Goal: Task Accomplishment & Management: Use online tool/utility

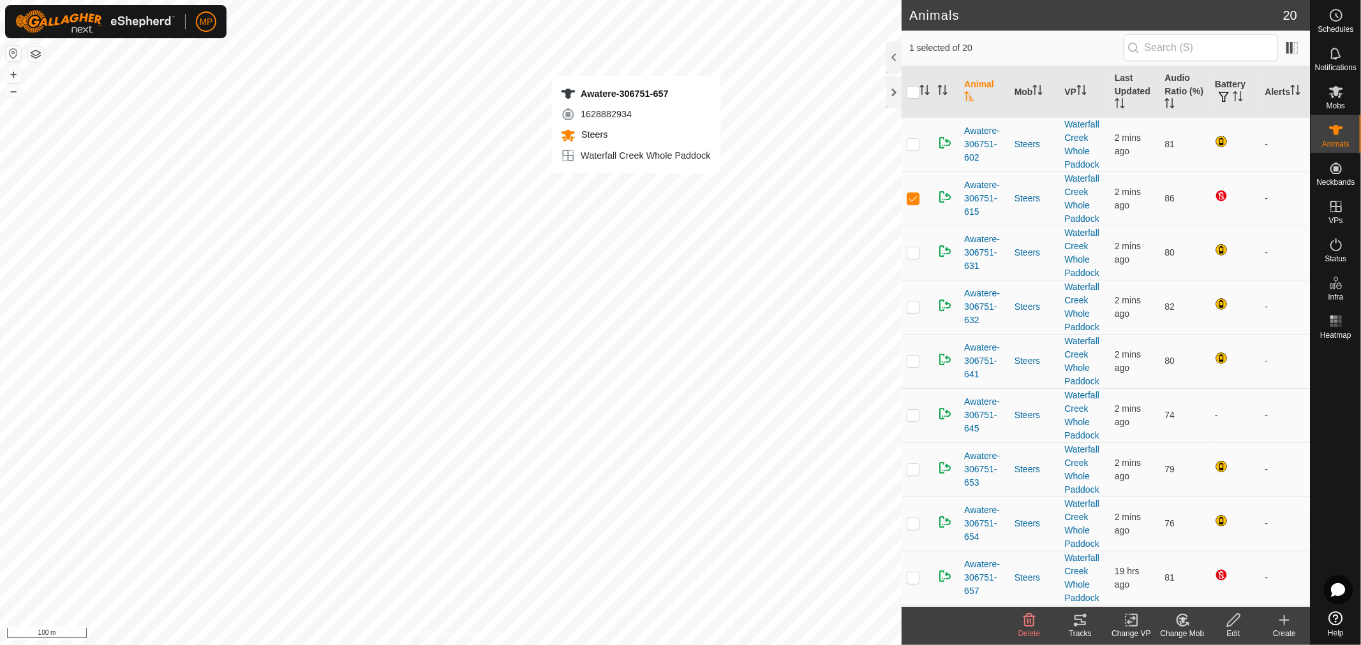
checkbox input "false"
click at [912, 579] on p-checkbox at bounding box center [912, 578] width 13 height 10
checkbox input "false"
click at [910, 198] on p-checkbox at bounding box center [912, 198] width 13 height 10
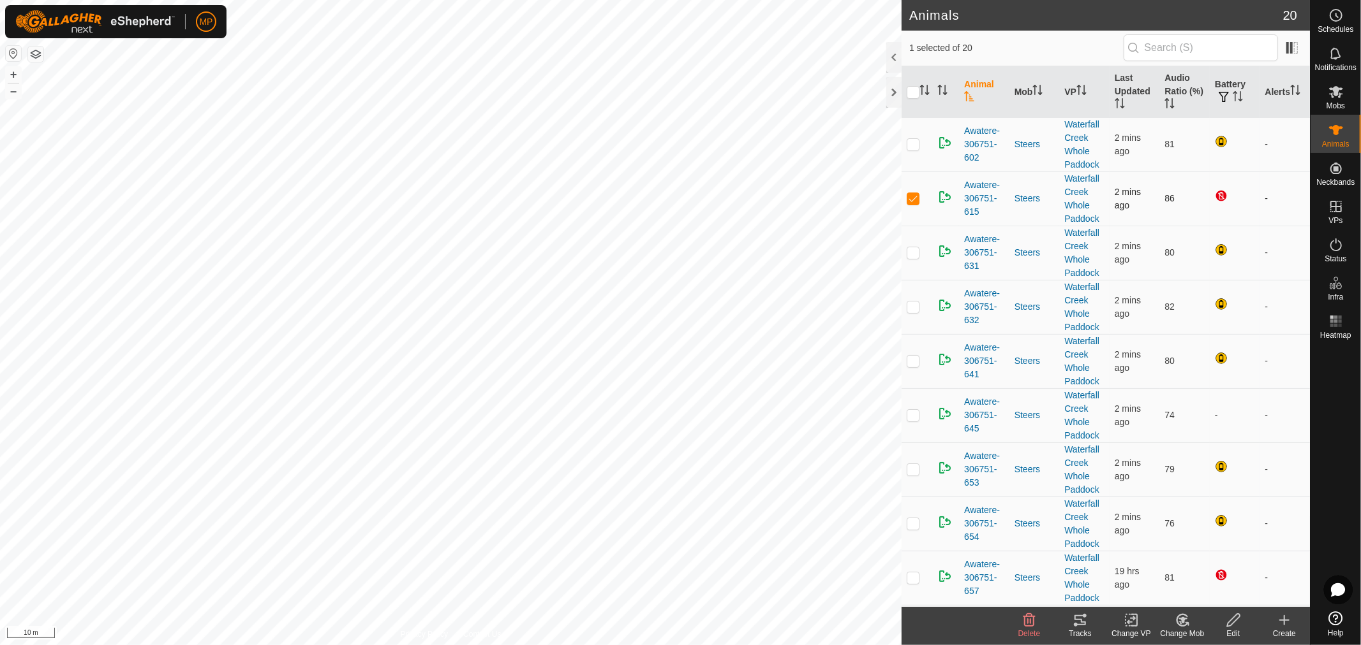
checkbox input "false"
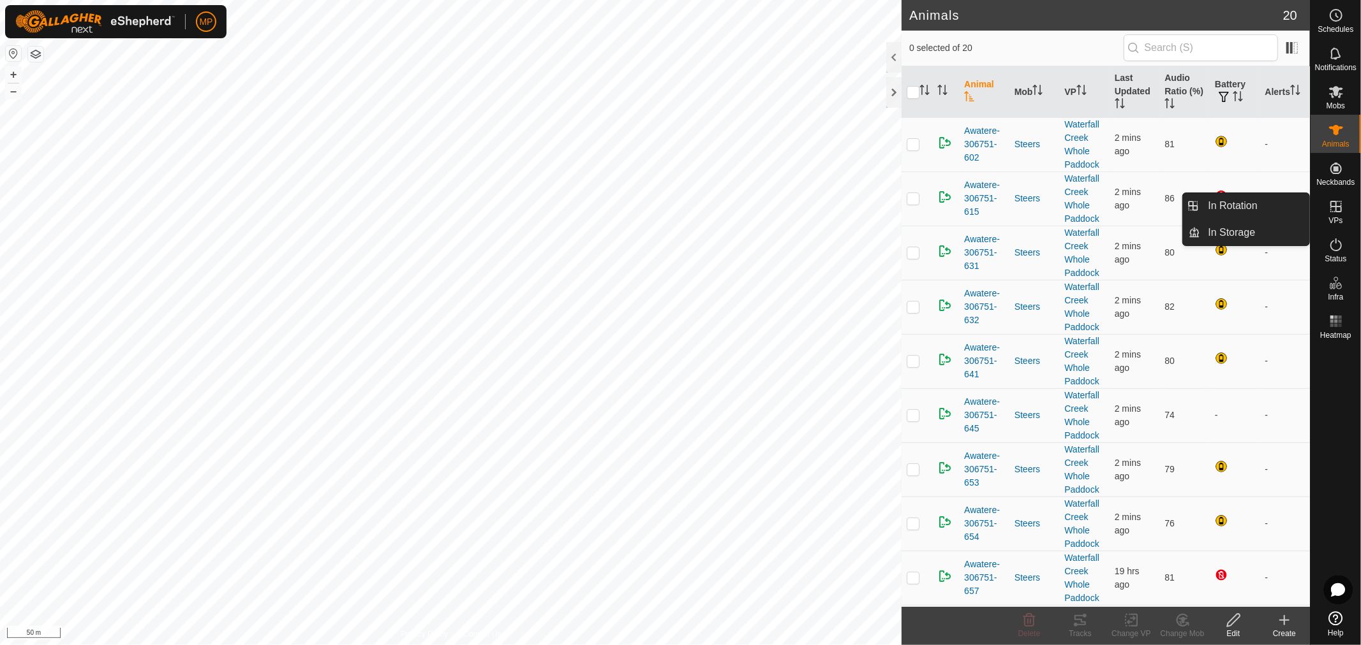
click at [1341, 214] on icon at bounding box center [1335, 206] width 15 height 15
click at [1264, 214] on link "In Rotation" at bounding box center [1254, 206] width 109 height 26
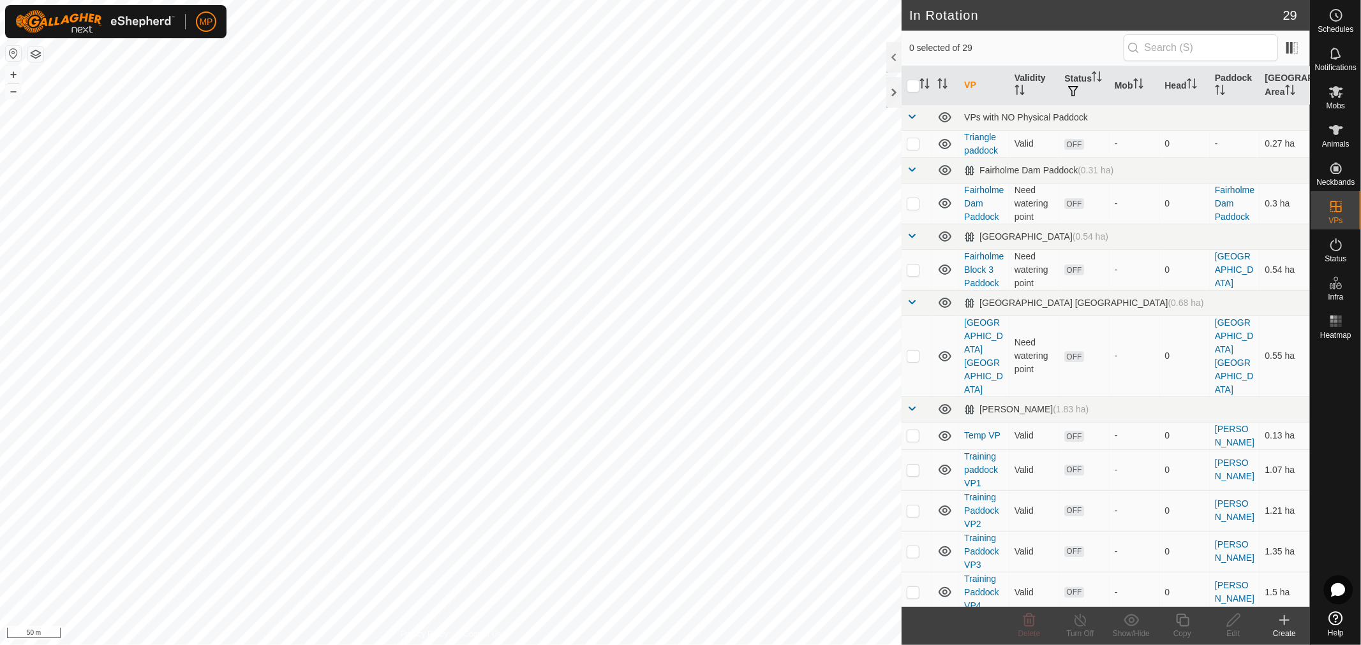
click at [1288, 626] on icon at bounding box center [1283, 620] width 15 height 15
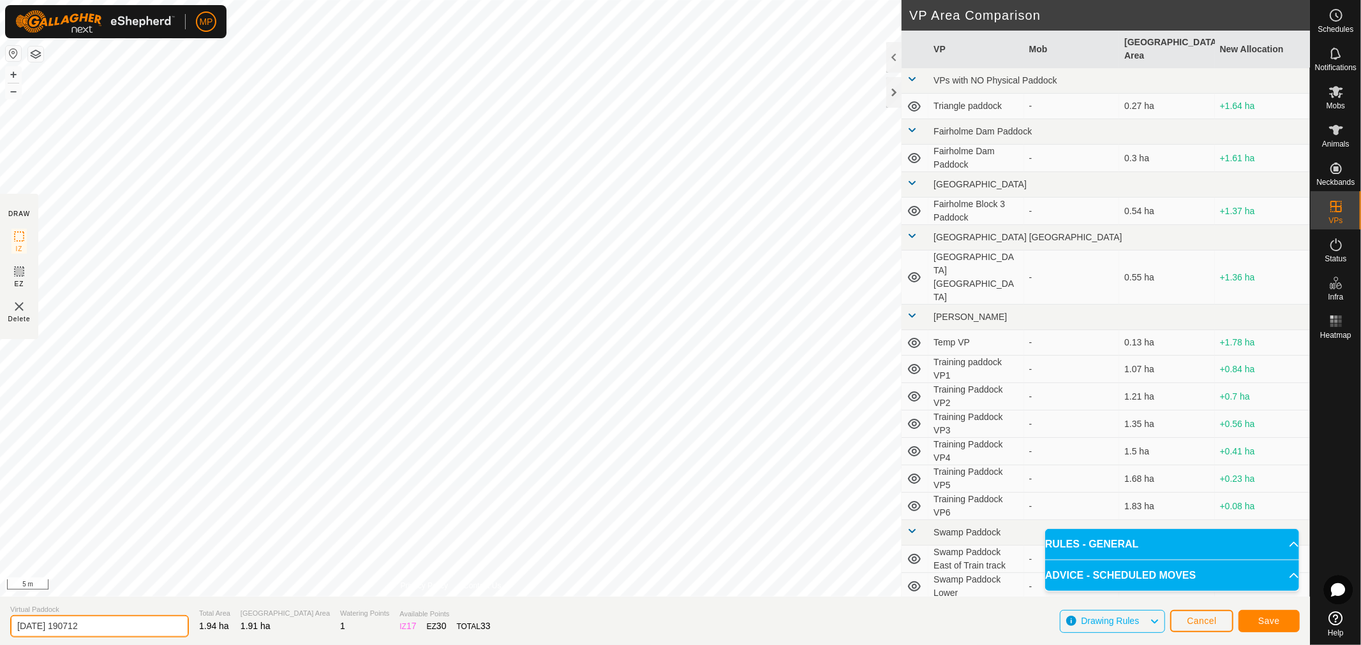
click at [111, 631] on input "[DATE] 190712" at bounding box center [99, 627] width 179 height 22
type input "2"
type input "Hill Paddock"
click at [1280, 628] on button "Save" at bounding box center [1268, 621] width 61 height 22
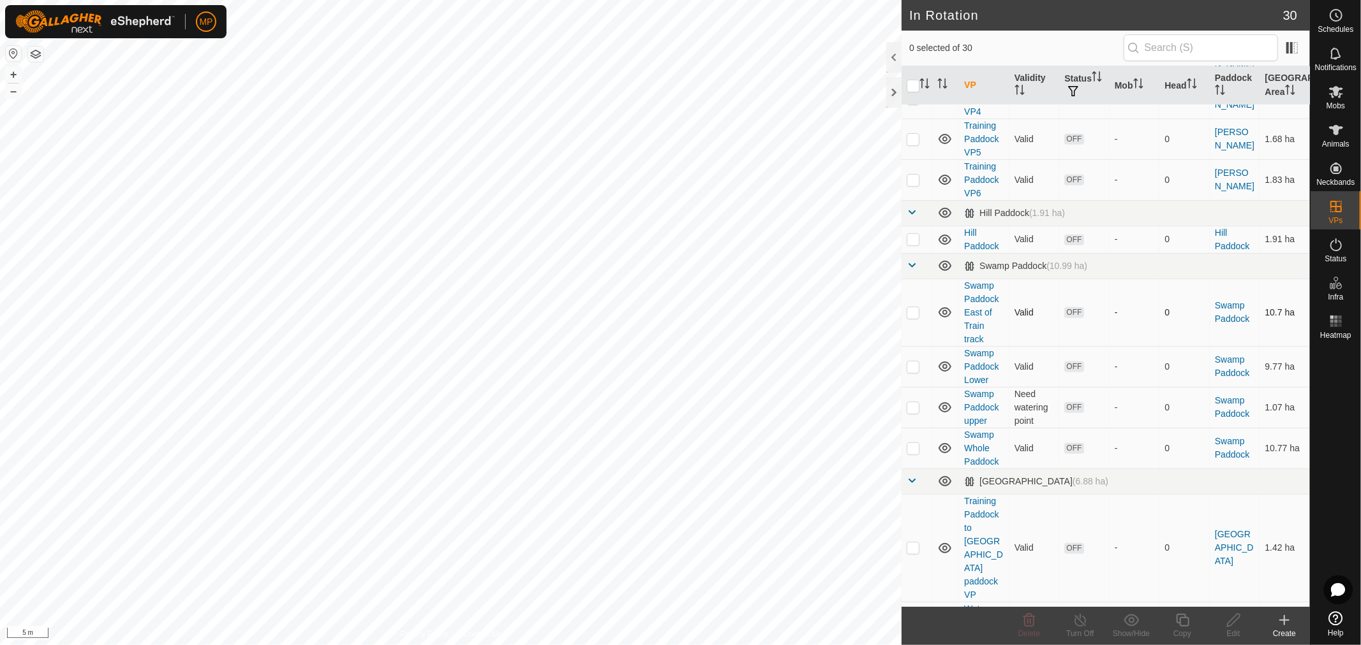
scroll to position [496, 0]
click at [914, 233] on p-checkbox at bounding box center [912, 238] width 13 height 10
checkbox input "true"
click at [1183, 630] on div "Copy" at bounding box center [1181, 633] width 51 height 11
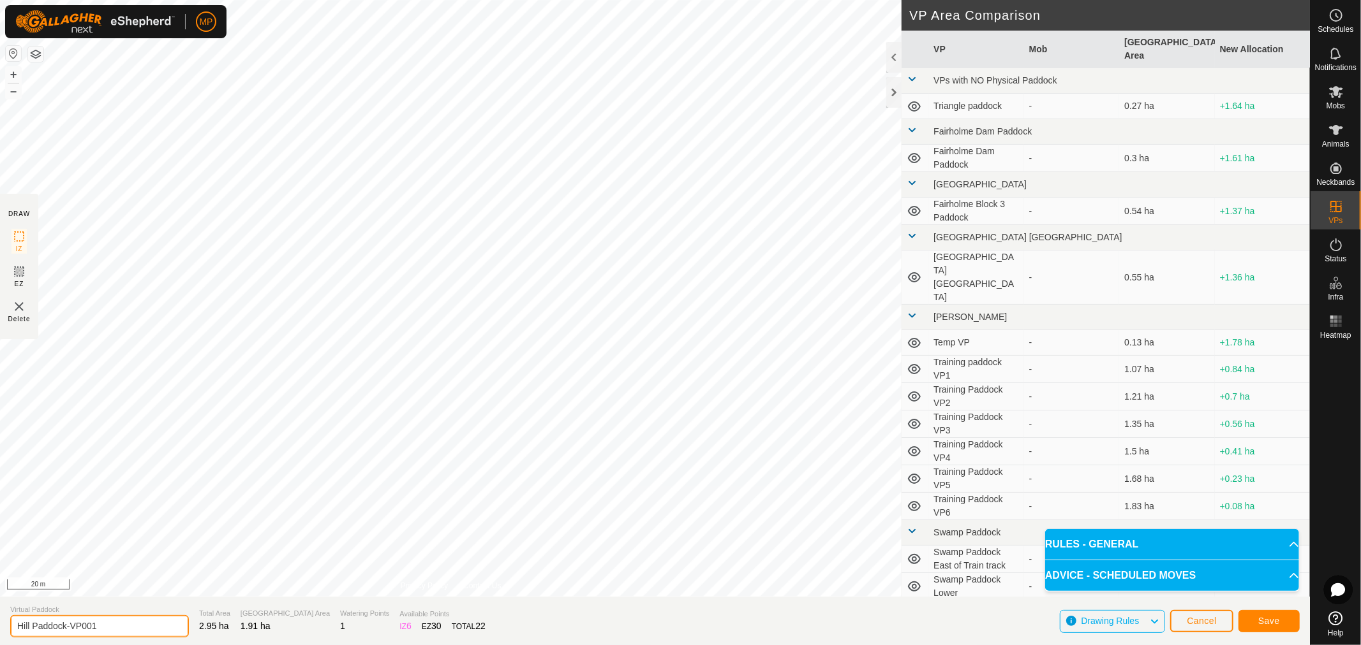
click at [117, 623] on input "Hill Paddock-VP001" at bounding box center [99, 627] width 179 height 22
type input "Hill Paddock to yards"
click at [1274, 623] on span "Save" at bounding box center [1269, 621] width 22 height 10
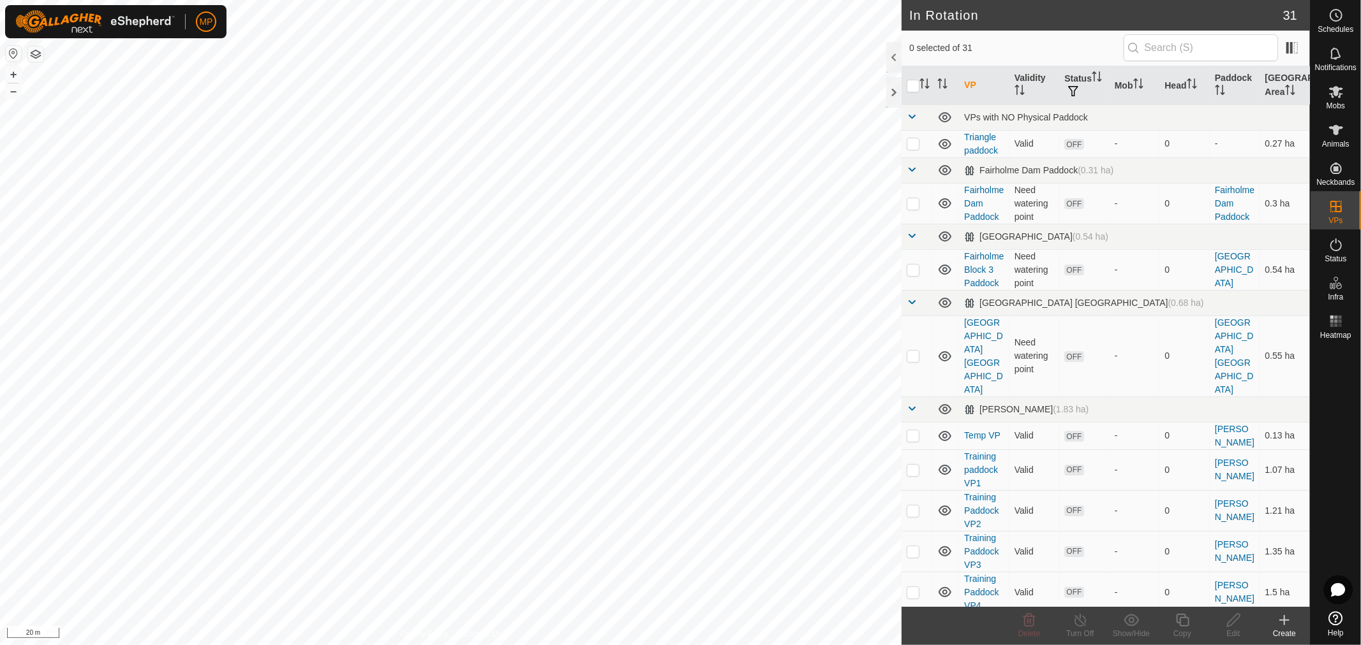
click at [1283, 625] on icon at bounding box center [1283, 620] width 15 height 15
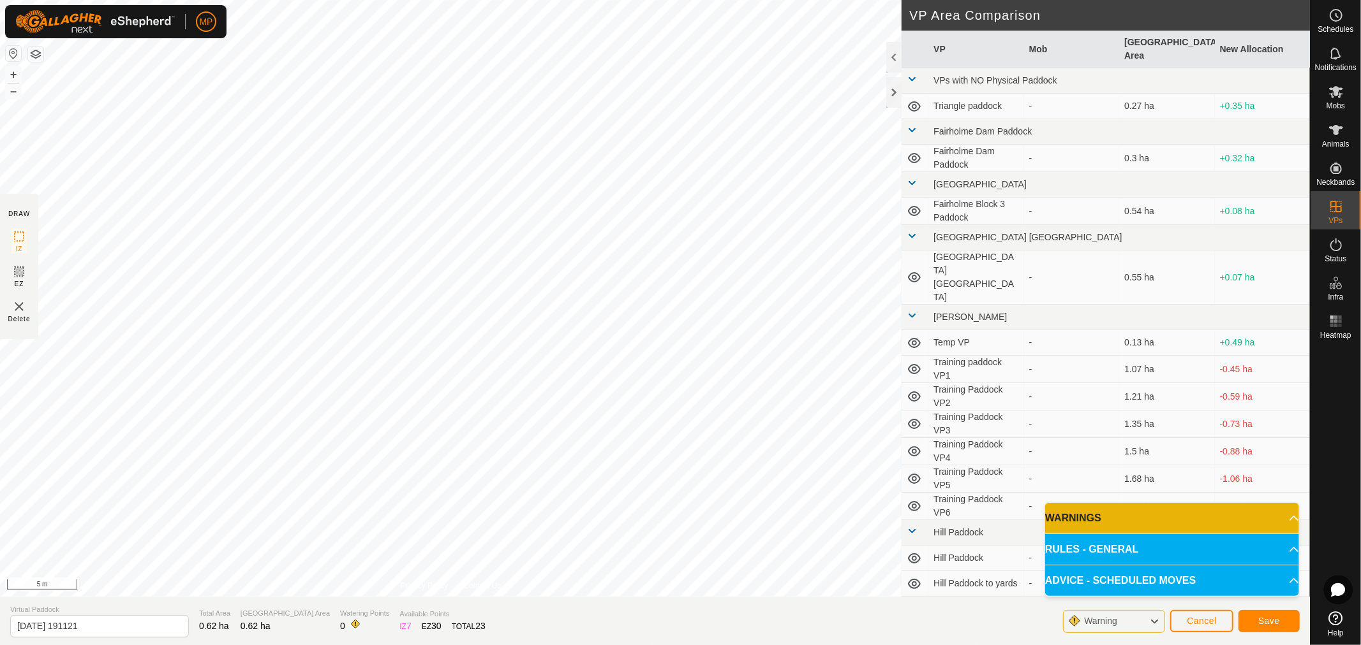
click at [970, 347] on div "DRAW IZ EZ Delete Privacy Policy Contact Us Segment length must be longer than …" at bounding box center [654, 298] width 1309 height 597
click at [110, 623] on input "[DATE] 191121" at bounding box center [99, 627] width 179 height 22
type input "2"
type input "Hay Barn Paddock"
click at [1267, 623] on span "Save" at bounding box center [1269, 621] width 22 height 10
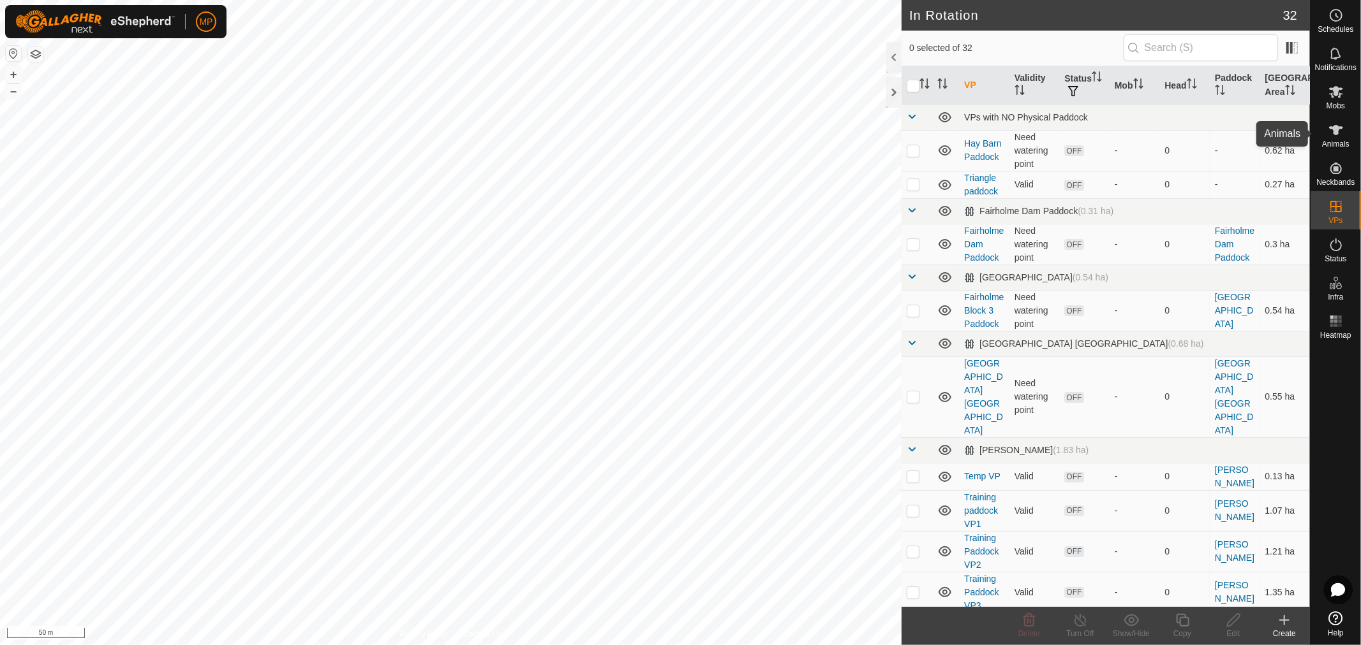
click at [1343, 130] on es-animals-svg-icon at bounding box center [1335, 130] width 23 height 20
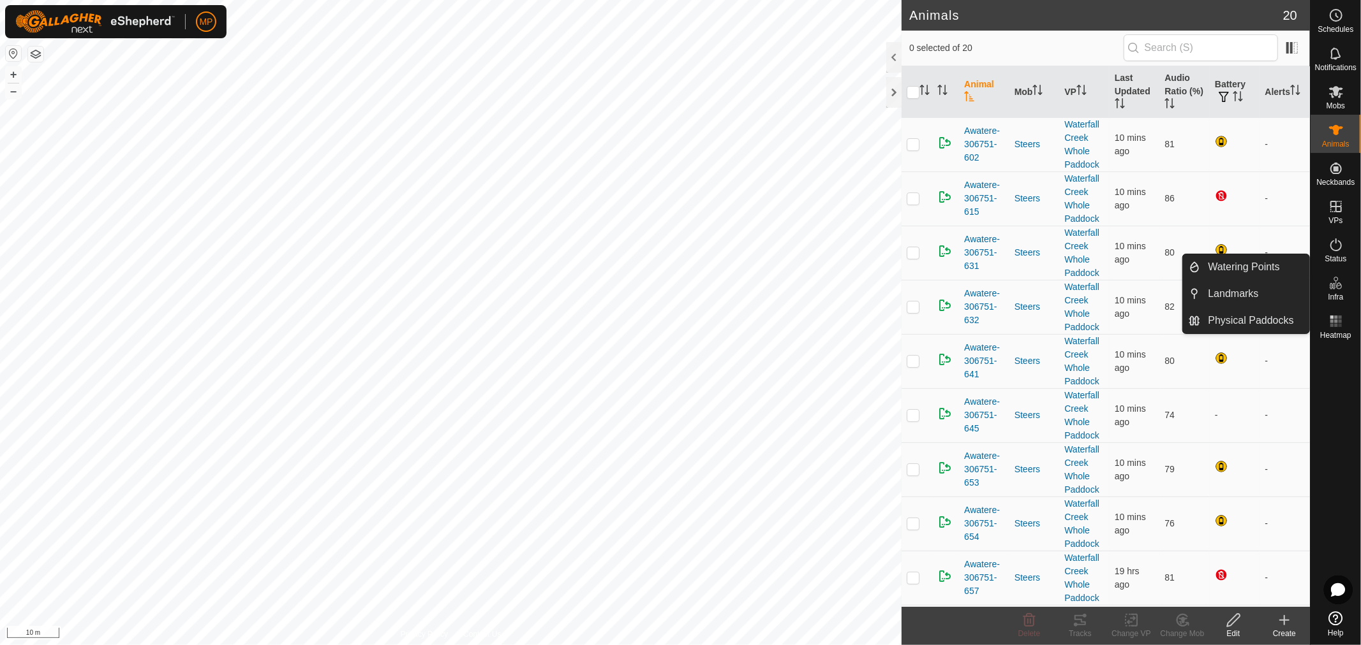
click at [1338, 290] on icon at bounding box center [1335, 283] width 15 height 15
click at [1257, 270] on link "Watering Points" at bounding box center [1254, 267] width 109 height 26
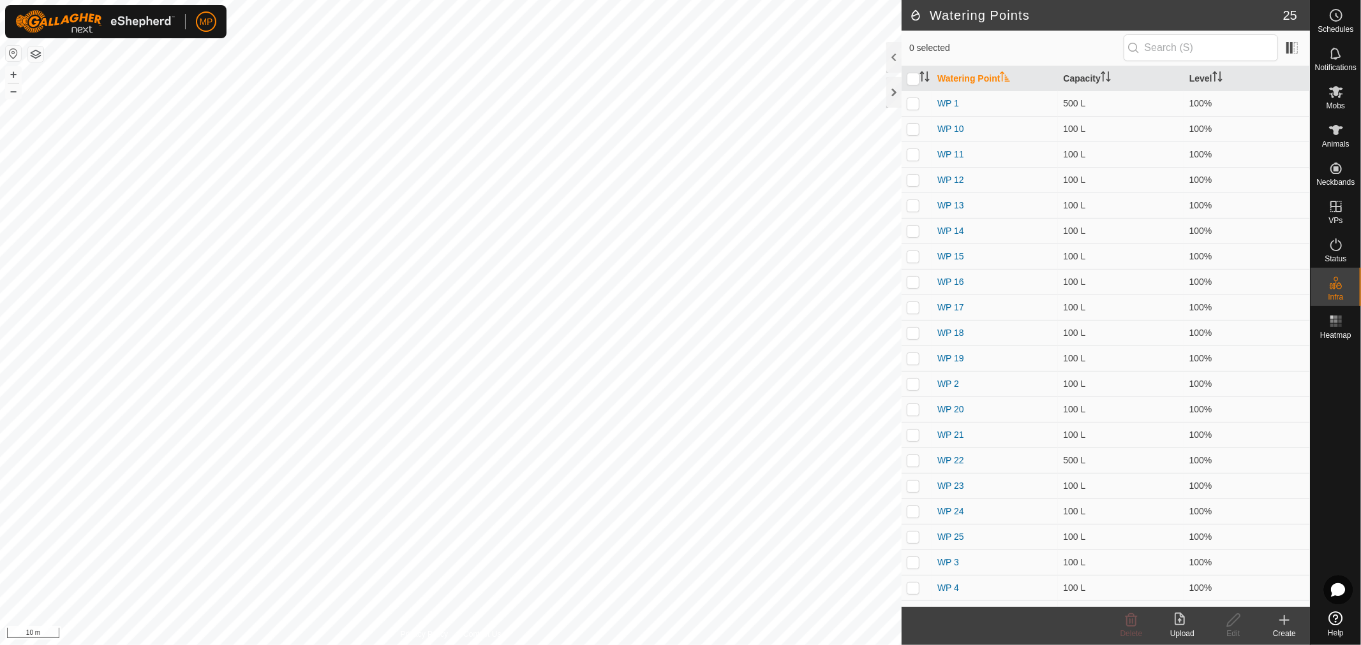
click at [1286, 628] on div "Create" at bounding box center [1283, 633] width 51 height 11
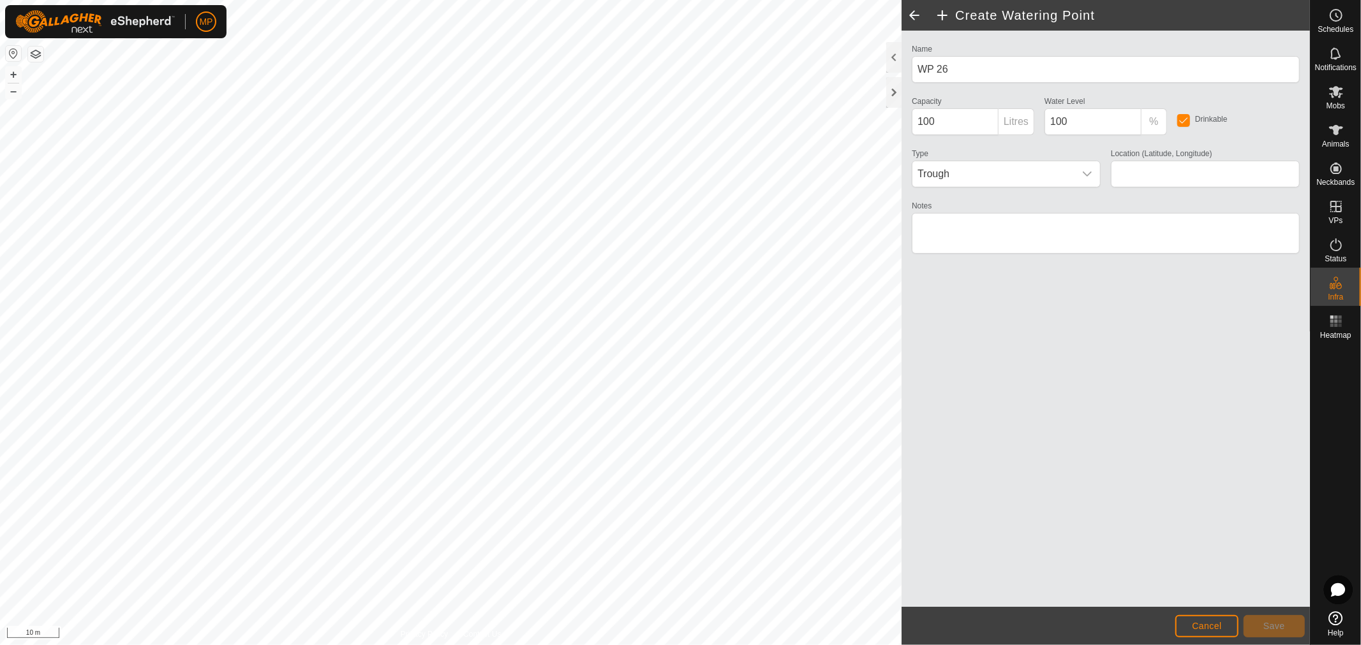
type input "-41.422133, 173.951477"
click at [1270, 628] on span "Save" at bounding box center [1274, 626] width 22 height 10
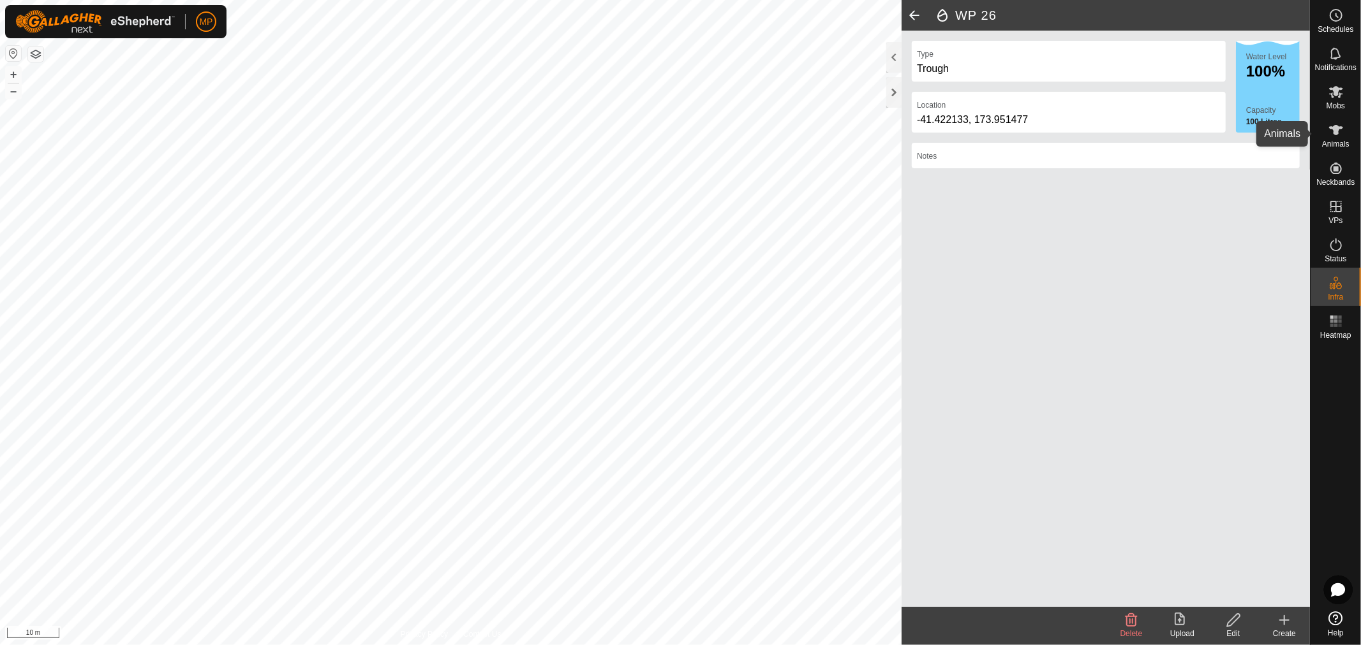
click at [1338, 131] on icon at bounding box center [1335, 129] width 15 height 15
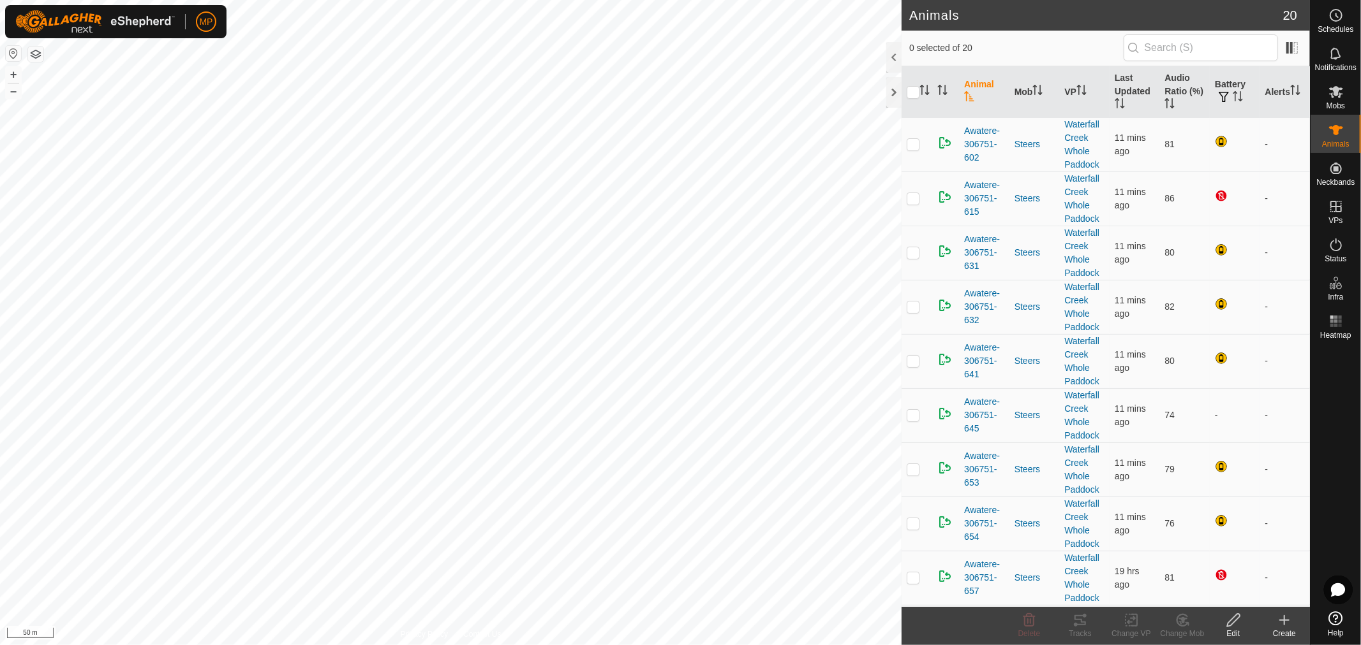
click at [281, 645] on html "MP Schedules Notifications Mobs Animals Neckbands VPs Status Infra Heatmap Help…" at bounding box center [680, 322] width 1361 height 645
click at [0, 300] on html "MP Schedules Notifications Mobs Animals Neckbands VPs Status Infra Heatmap Help…" at bounding box center [680, 322] width 1361 height 645
click at [917, 209] on div "Animals 20 0 selected of 20 Animal Mob VP Last Updated Audio Ratio (%) Battery …" at bounding box center [654, 322] width 1309 height 645
click at [1013, 124] on div "Animals 20 0 selected of 20 Animal Mob VP Last Updated Audio Ratio (%) Battery …" at bounding box center [654, 322] width 1309 height 645
click at [980, 0] on html "MP Schedules Notifications Mobs Animals Neckbands VPs Status Infra Heatmap Help…" at bounding box center [680, 322] width 1361 height 645
